Goal: Task Accomplishment & Management: Manage account settings

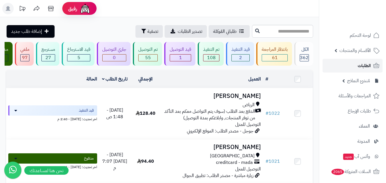
click at [370, 70] on span "الطلبات" at bounding box center [364, 66] width 13 height 8
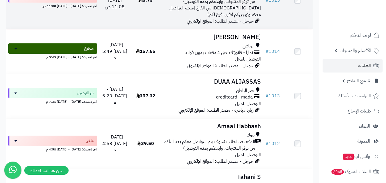
scroll to position [372, 0]
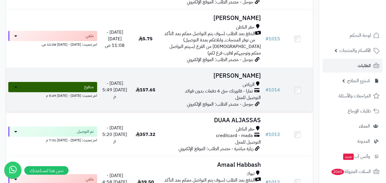
click at [210, 101] on div "الرياض تمارا - فاتورتك حتى 4 دفعات بدون فوائد التوصيل للمنزل" at bounding box center [212, 92] width 98 height 20
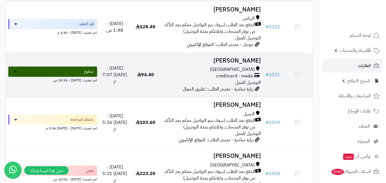
scroll to position [86, 0]
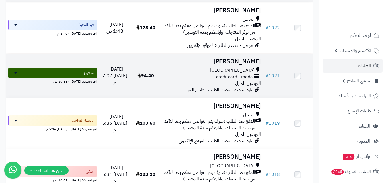
click at [216, 87] on div "مكة المكرمة creditcard - mada التوصيل للمنزل" at bounding box center [212, 77] width 98 height 20
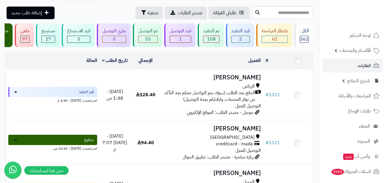
scroll to position [29, 0]
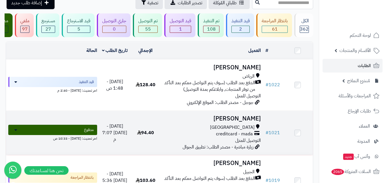
click at [214, 137] on div "creditcard - mada" at bounding box center [212, 134] width 98 height 7
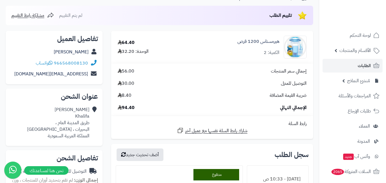
scroll to position [29, 0]
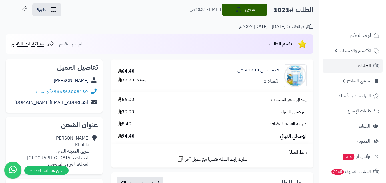
click at [366, 66] on span "الطلبات" at bounding box center [364, 66] width 13 height 8
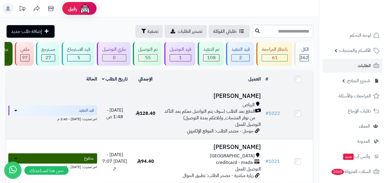
click at [213, 115] on span "الدفع بعد الطلب (سوف يتم التواصل معكم بعد التأكد من توفر المنتجات, وابلاغكم بمد…" at bounding box center [209, 114] width 92 height 13
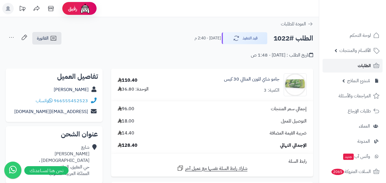
click at [368, 63] on span "الطلبات" at bounding box center [364, 66] width 13 height 8
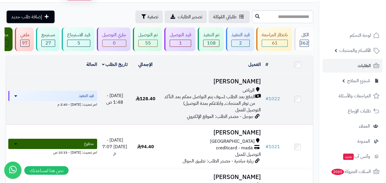
scroll to position [143, 0]
